Goal: Find specific page/section: Find specific page/section

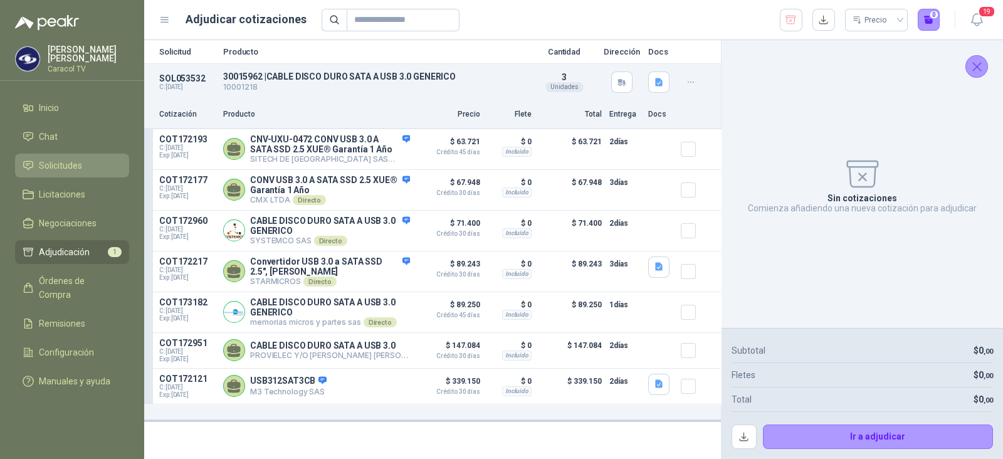
click at [71, 167] on span "Solicitudes" at bounding box center [60, 166] width 43 height 14
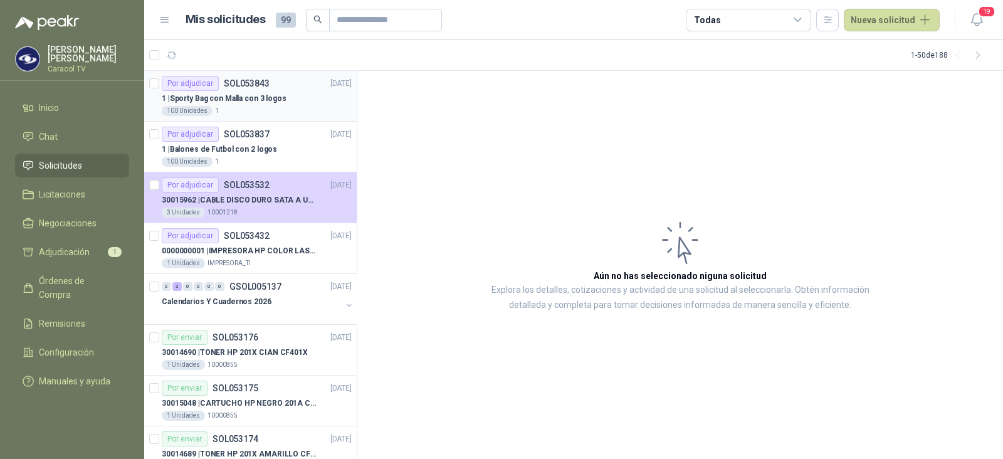
click at [246, 108] on div "100 Unidades 1" at bounding box center [257, 111] width 190 height 10
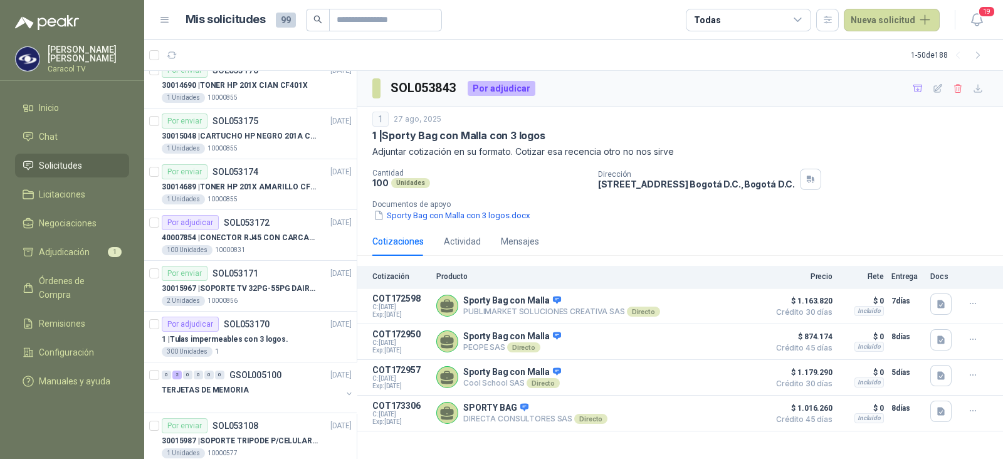
scroll to position [78, 0]
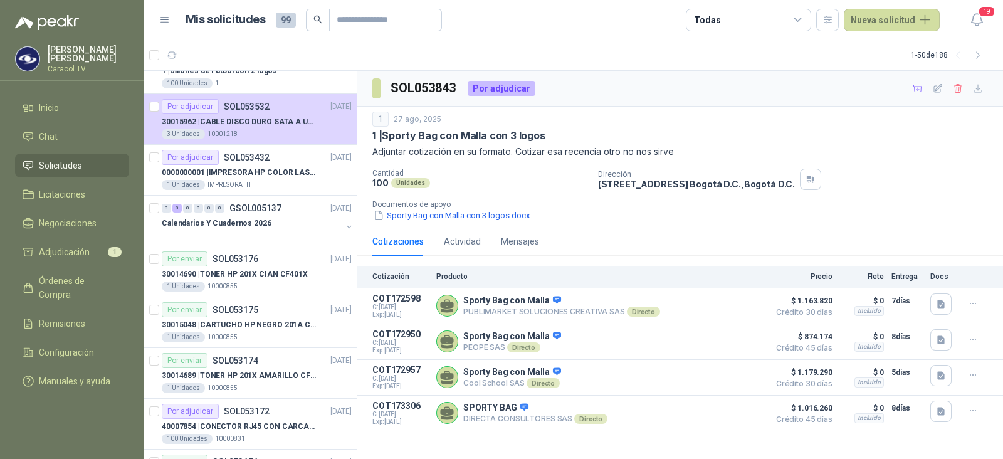
click at [734, 19] on div "Todas" at bounding box center [748, 20] width 125 height 23
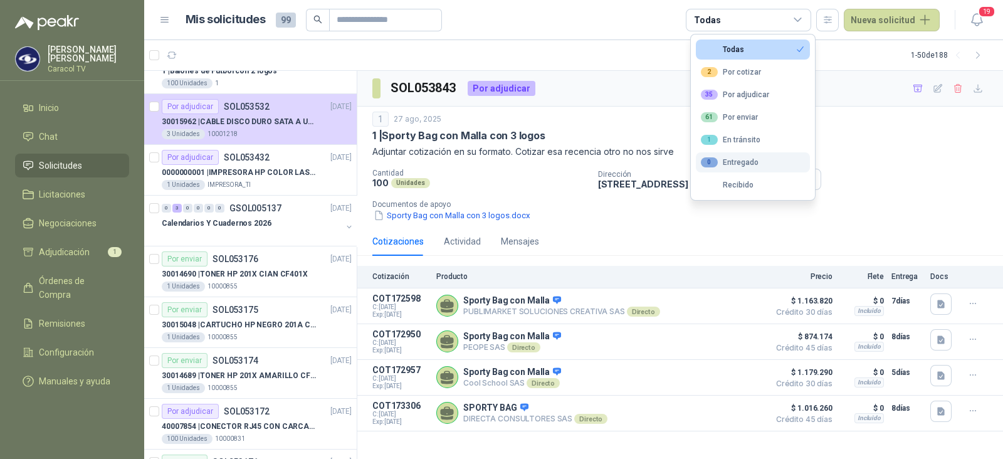
click at [714, 159] on div "0" at bounding box center [709, 162] width 17 height 10
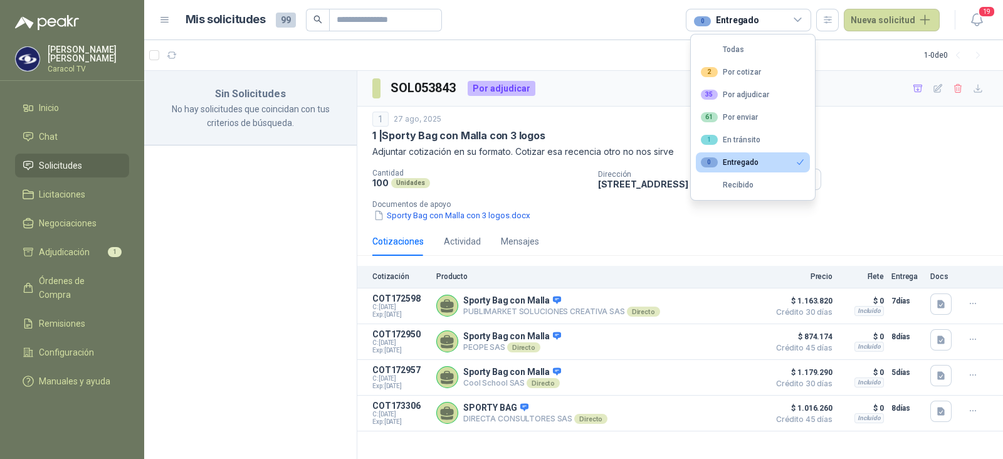
scroll to position [0, 0]
click at [718, 167] on button "0 Entregado" at bounding box center [753, 162] width 114 height 20
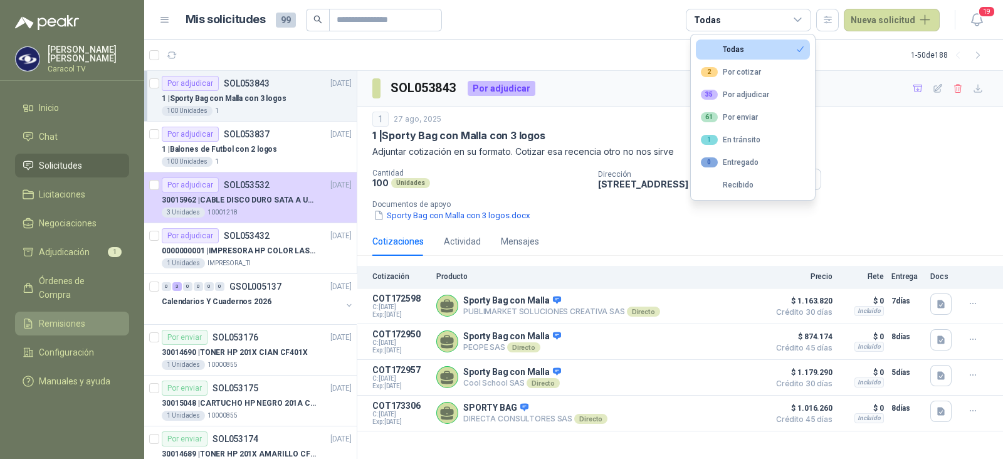
click at [60, 317] on span "Remisiones" at bounding box center [62, 324] width 46 height 14
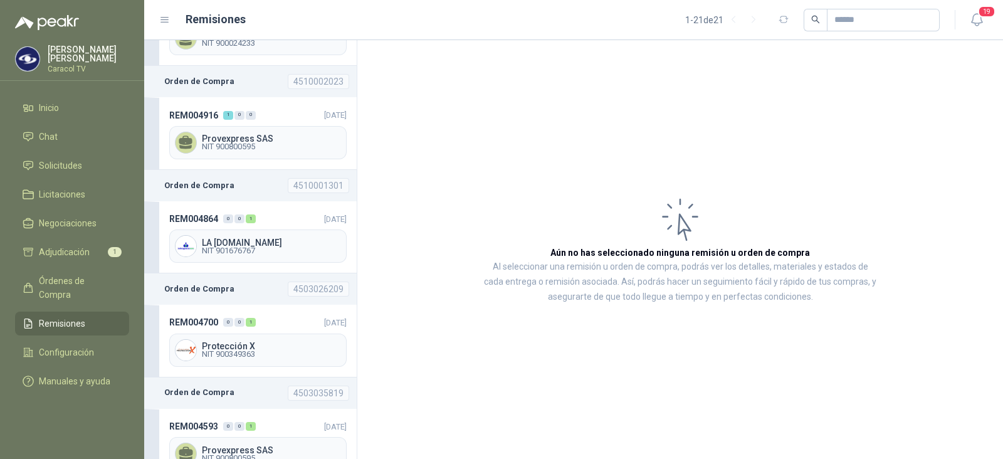
scroll to position [48, 0]
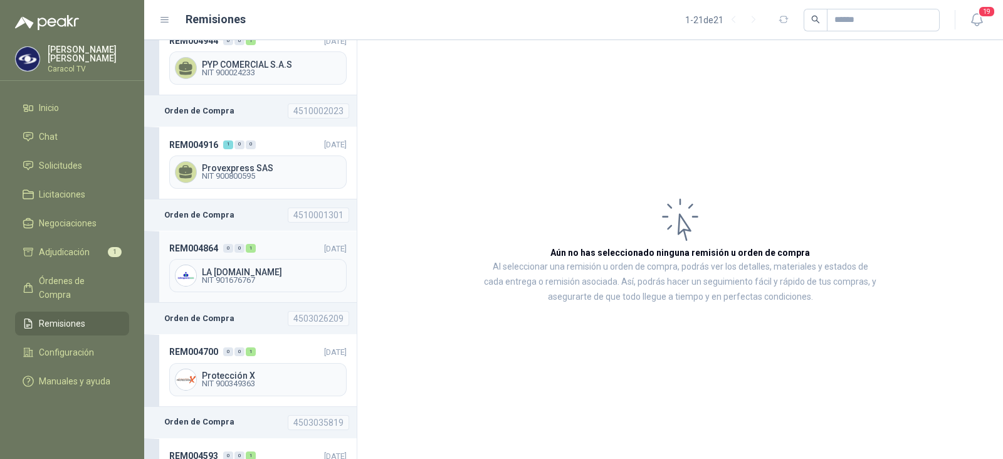
click at [224, 276] on span "NIT 901676767" at bounding box center [271, 280] width 139 height 8
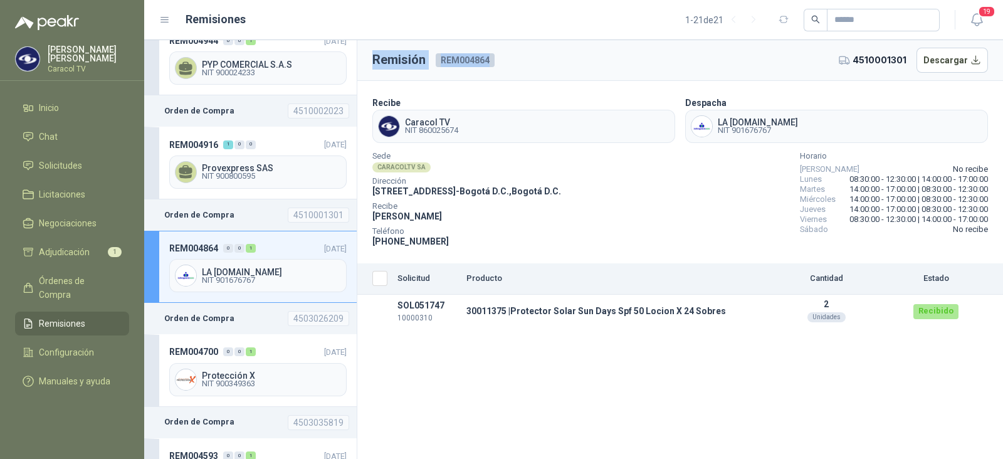
drag, startPoint x: 370, startPoint y: 58, endPoint x: 514, endPoint y: 68, distance: 144.5
click at [514, 68] on header "Remisión REM004864 4510001301 Descargar" at bounding box center [680, 60] width 646 height 41
copy div "Remisión REM004864"
